Goal: Transaction & Acquisition: Subscribe to service/newsletter

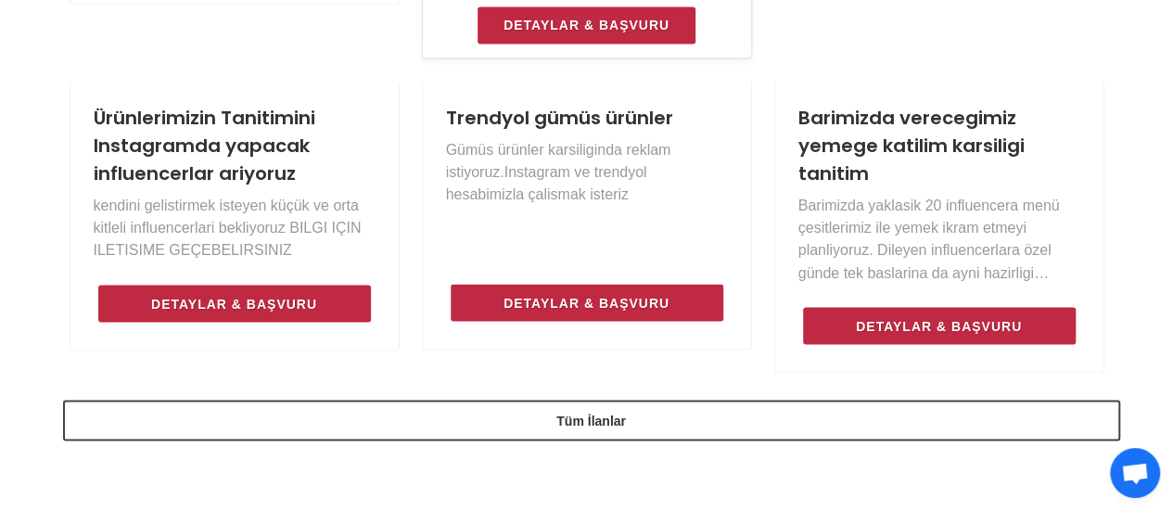
scroll to position [1492, 0]
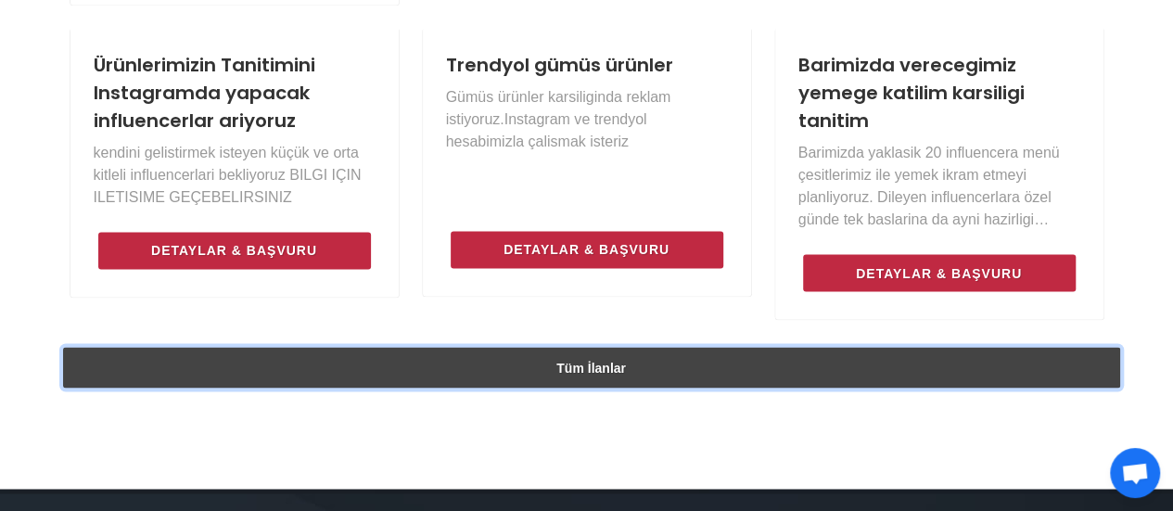
click at [523, 376] on link "Tüm İlanlar" at bounding box center [592, 367] width 1058 height 41
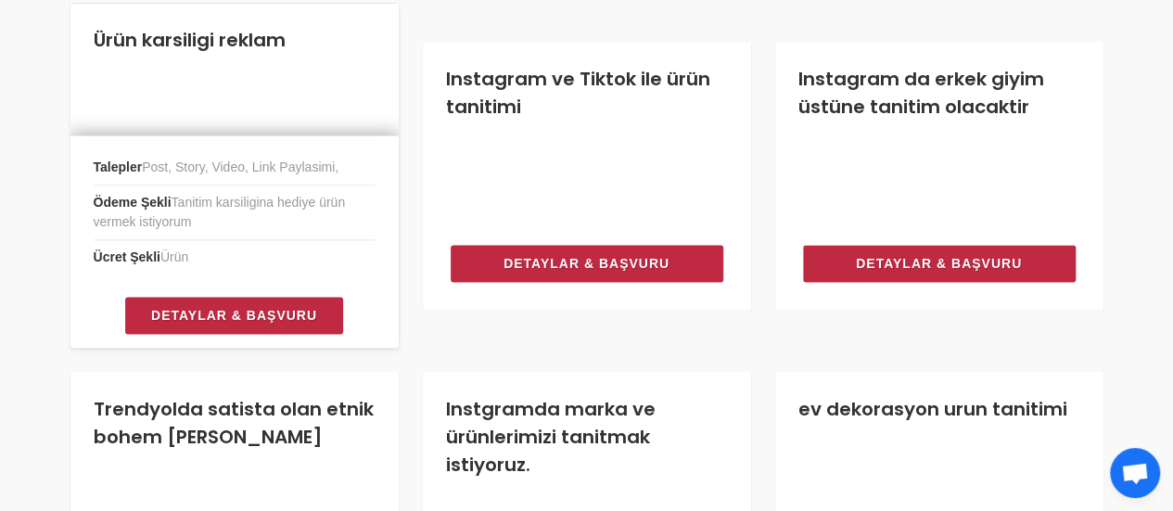
scroll to position [1335, 0]
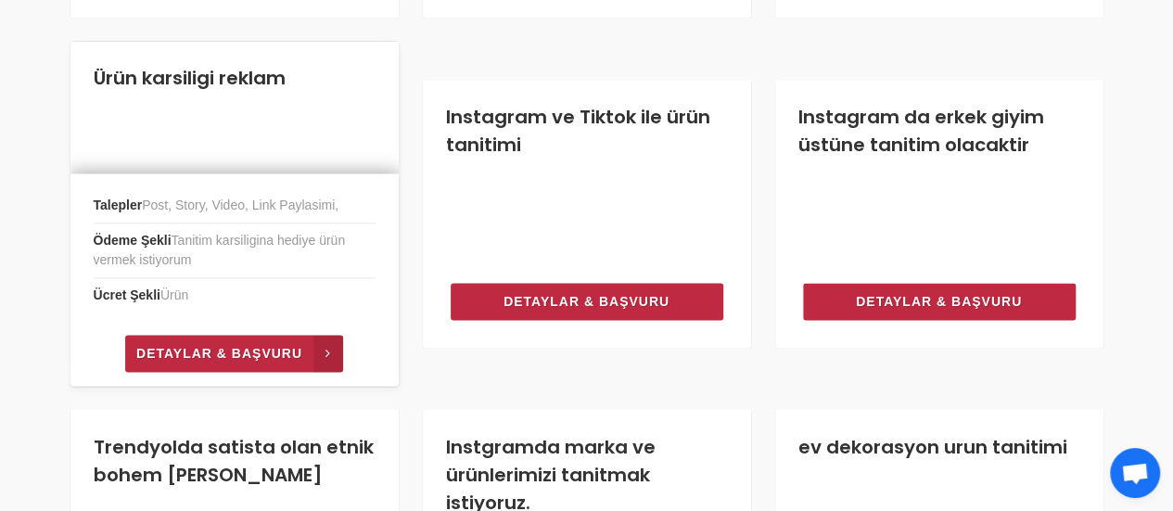
click at [249, 355] on span "Detaylar & Başvuru" at bounding box center [219, 353] width 166 height 22
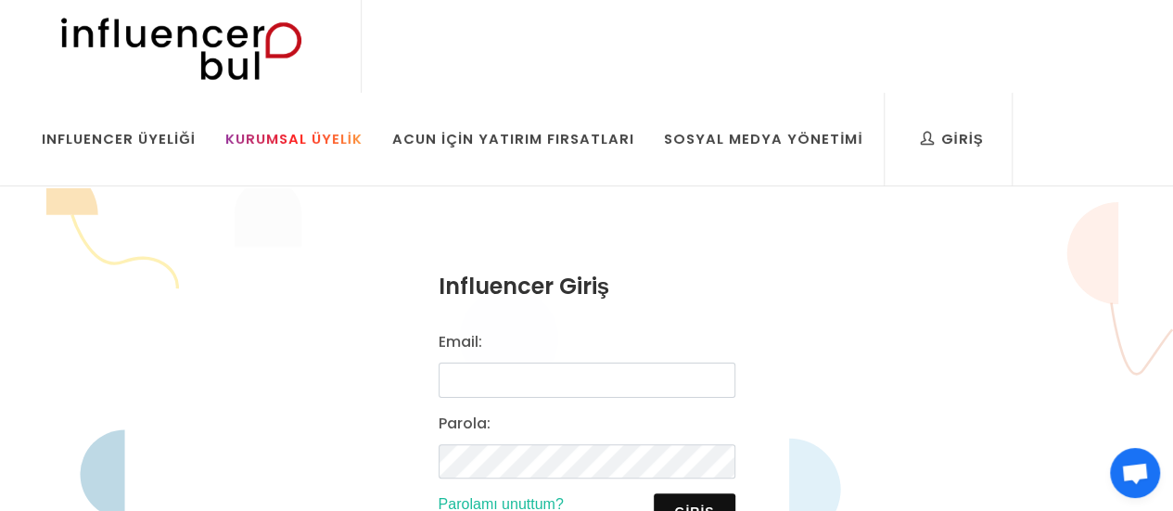
click at [305, 147] on div "Kurumsal Üyelik" at bounding box center [293, 139] width 137 height 20
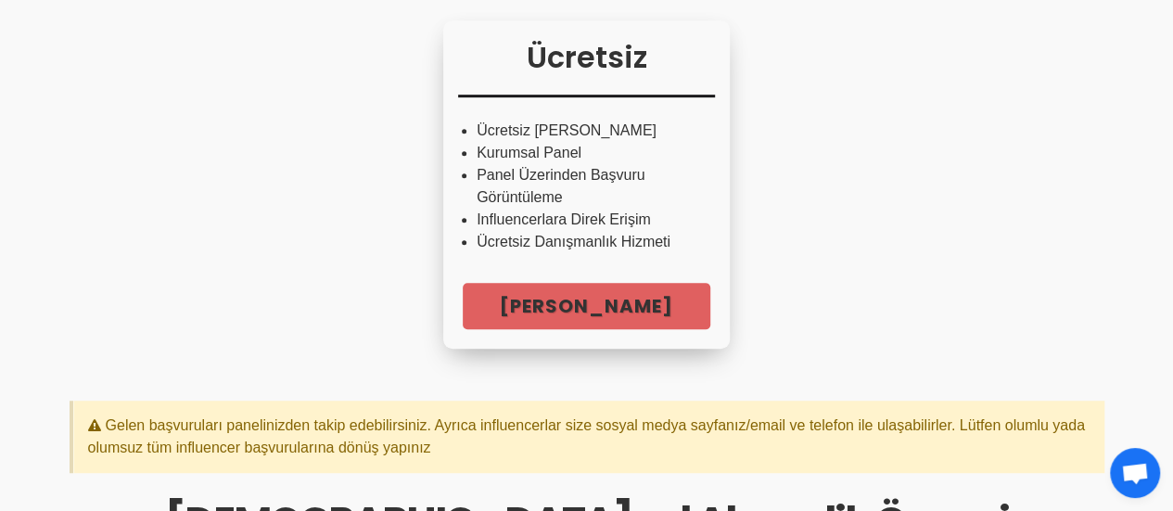
scroll to position [437, 0]
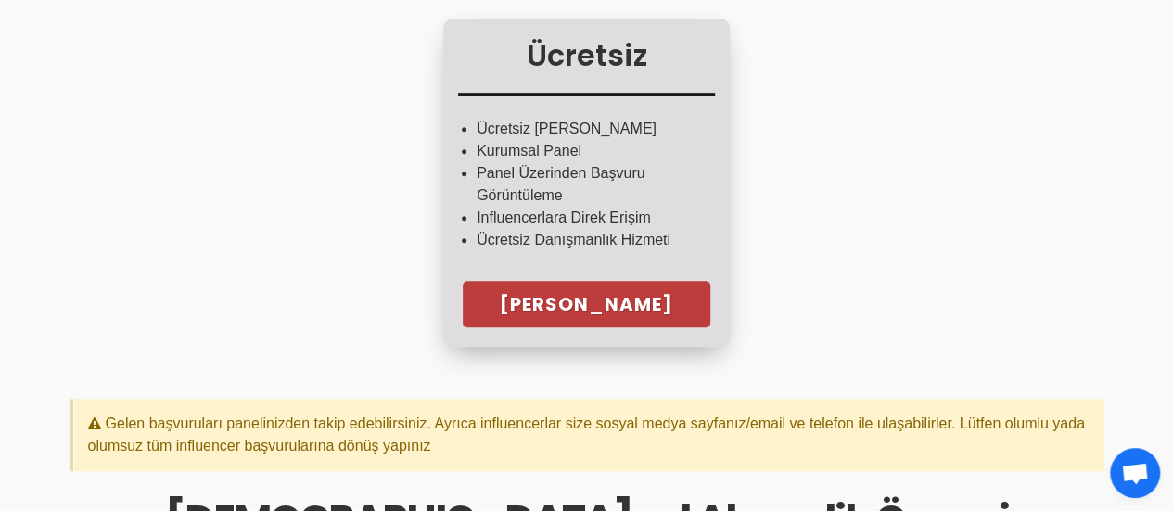
click at [582, 327] on link "Hemen Başla" at bounding box center [587, 304] width 248 height 46
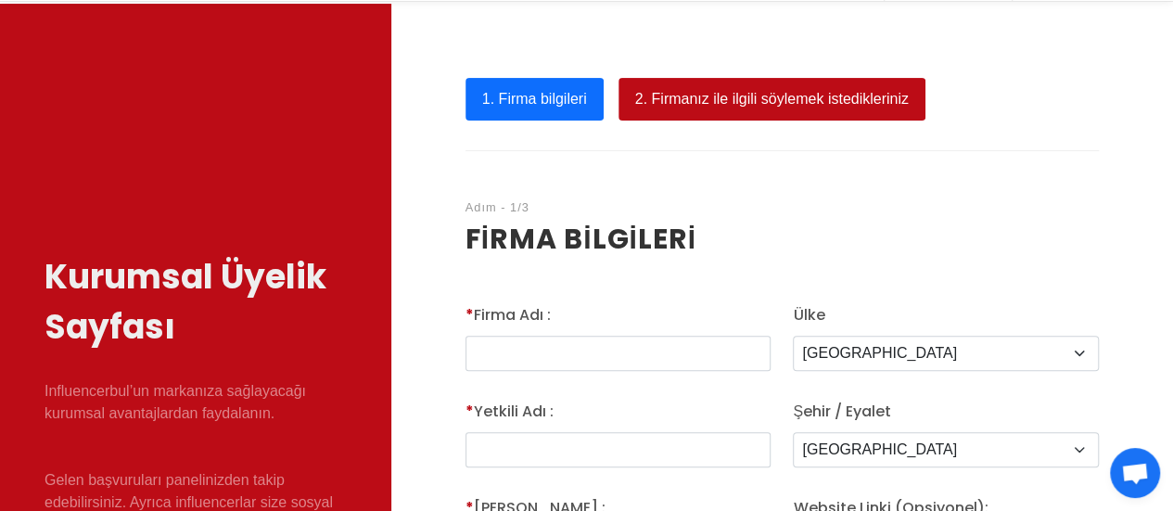
scroll to position [188, 0]
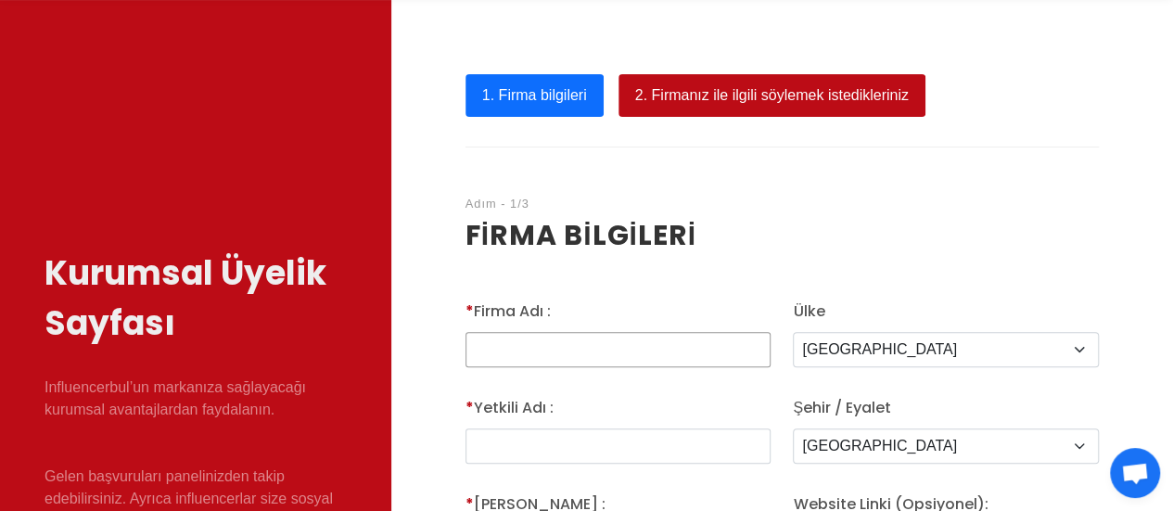
click at [573, 339] on input "* Firma Adı :" at bounding box center [619, 349] width 306 height 35
type input "KARDEL GIDA PAZARLAMA LTD STI"
click at [576, 442] on input "text" at bounding box center [619, 446] width 306 height 35
type input "Oguz"
type input "Pardun"
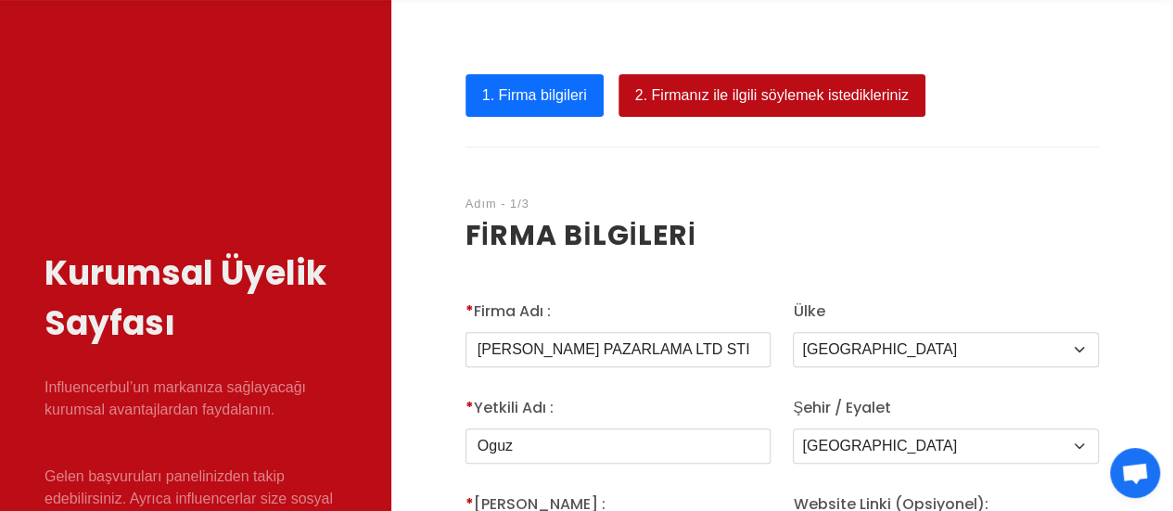
type input "0532 285 41 84"
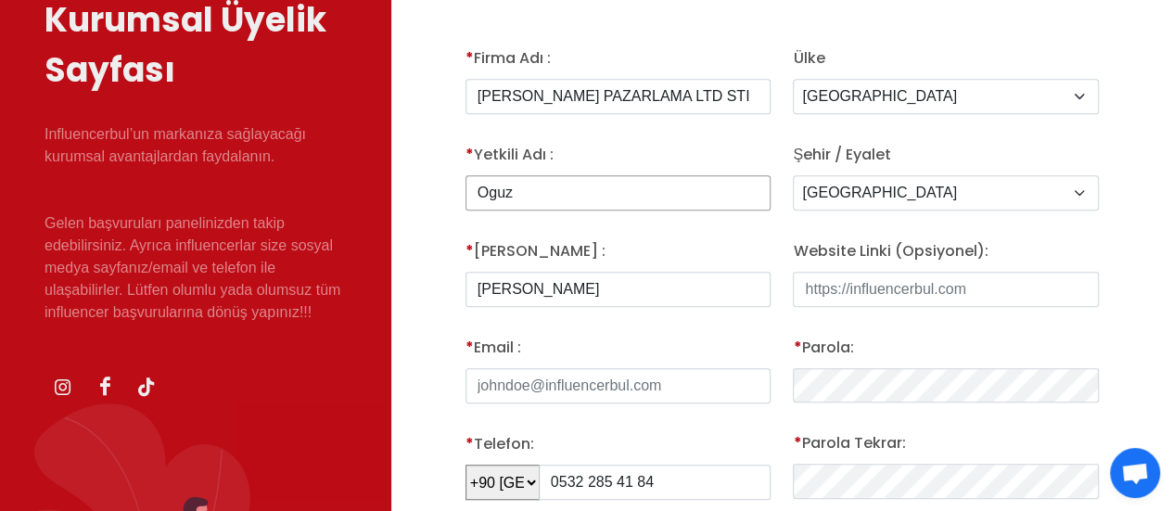
scroll to position [442, 0]
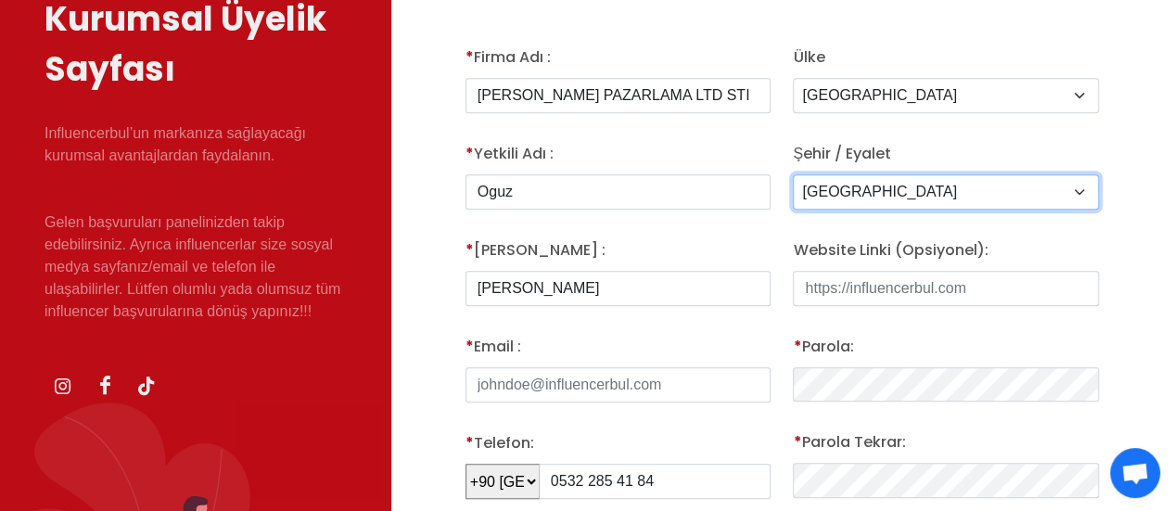
click at [817, 198] on select "Adana Adiyaman Afyon Agri Aksaray Amasya Ankara Antalya Ardahan Artvin Aydin Ba…" at bounding box center [946, 191] width 306 height 35
select select "3703"
click at [793, 174] on select "Adana Adiyaman Afyon Agri Aksaray Amasya Ankara Antalya Ardahan Artvin Aydin Ba…" at bounding box center [946, 191] width 306 height 35
click at [696, 386] on input "* Email :" at bounding box center [619, 384] width 306 height 35
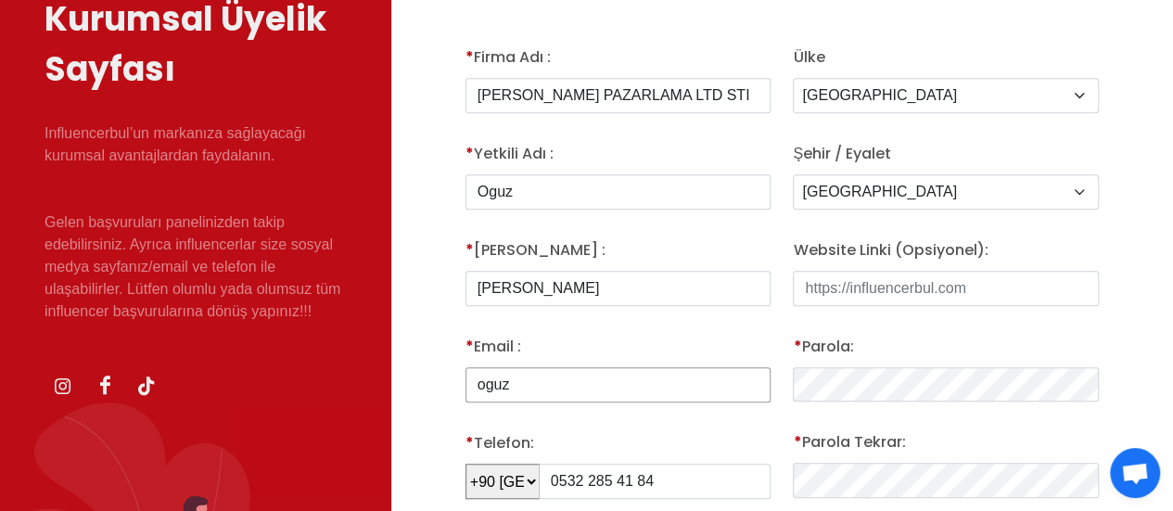
type input "[EMAIL_ADDRESS][DOMAIN_NAME]"
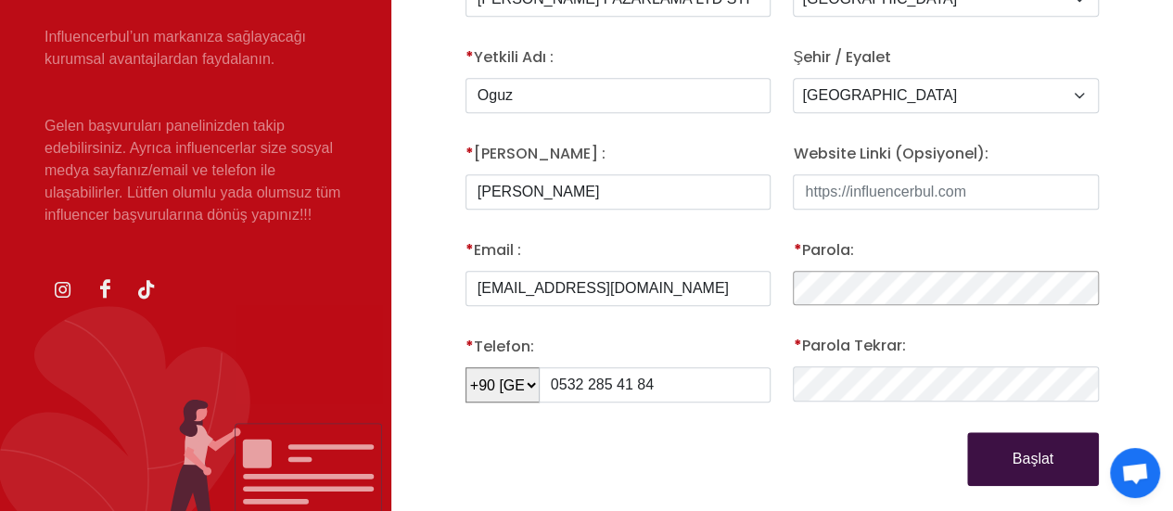
scroll to position [544, 0]
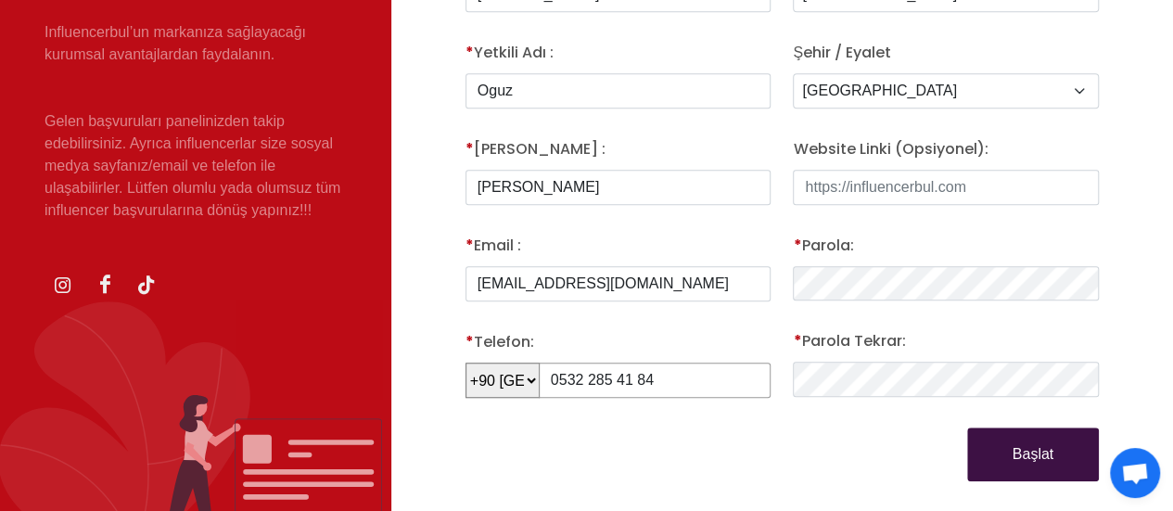
click at [562, 378] on input "0532 285 41 84" at bounding box center [655, 380] width 233 height 35
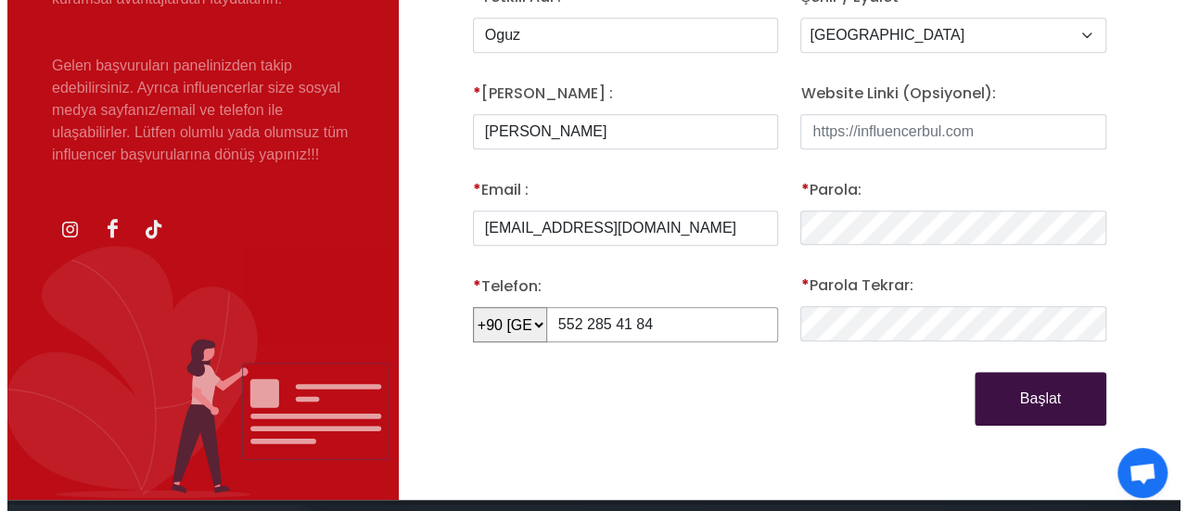
scroll to position [684, 0]
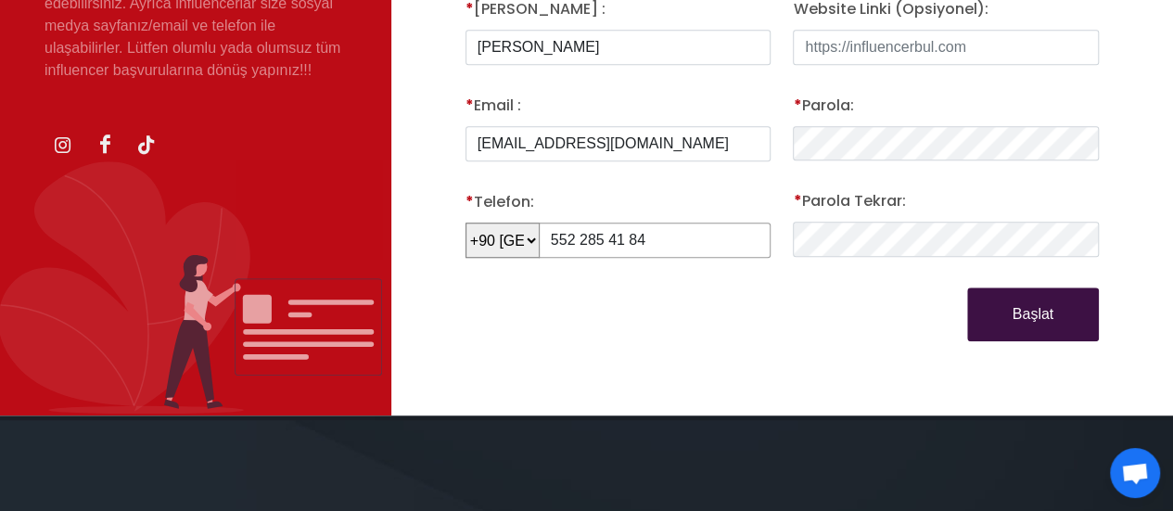
type input "552 285 41 84"
click at [1048, 304] on button "Başlat" at bounding box center [1034, 315] width 132 height 54
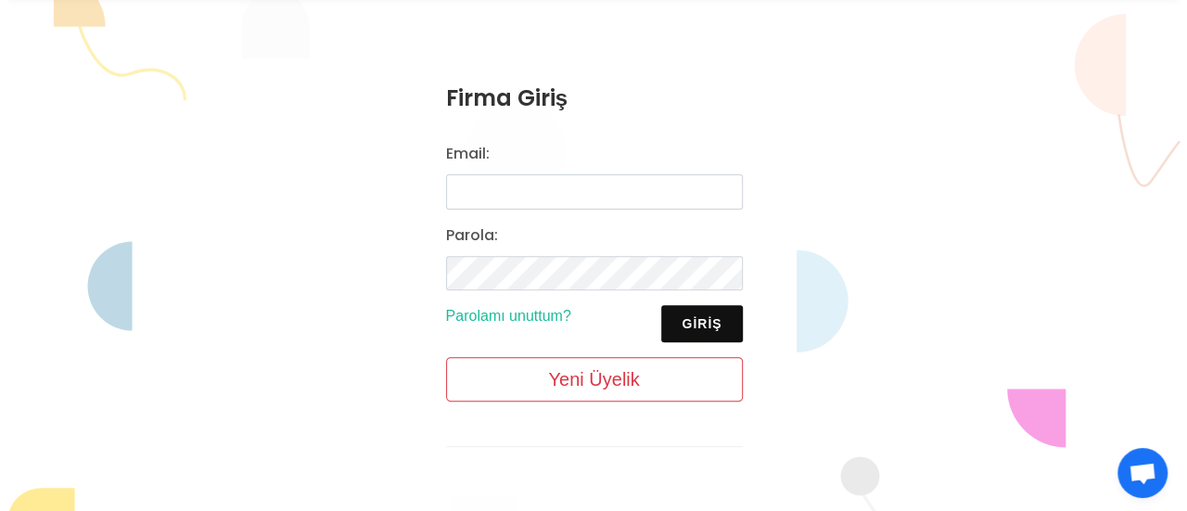
scroll to position [189, 0]
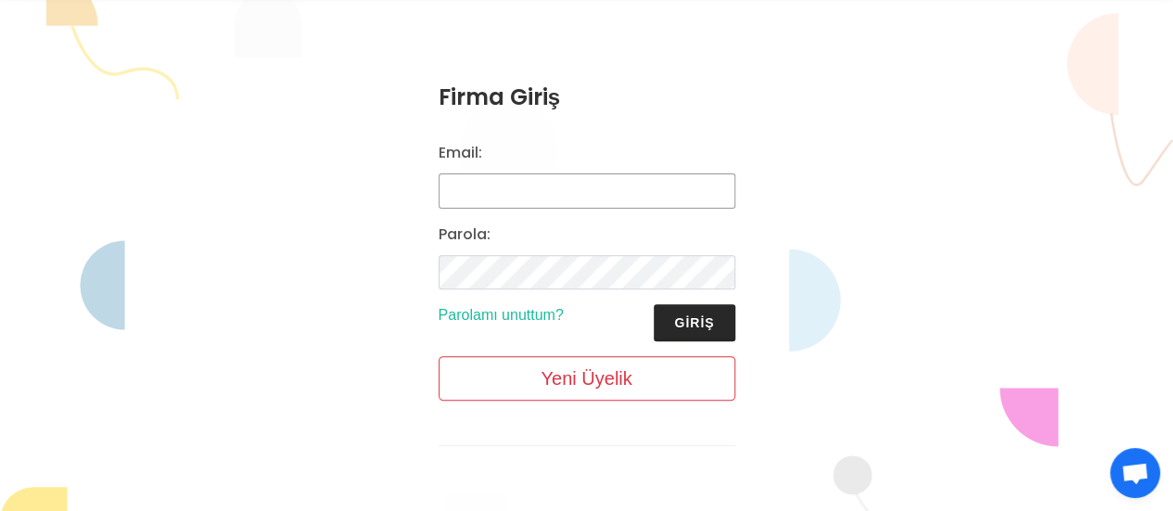
type input "[EMAIL_ADDRESS][DOMAIN_NAME]"
click at [686, 331] on button "Giriş" at bounding box center [694, 322] width 81 height 37
